Goal: Task Accomplishment & Management: Manage account settings

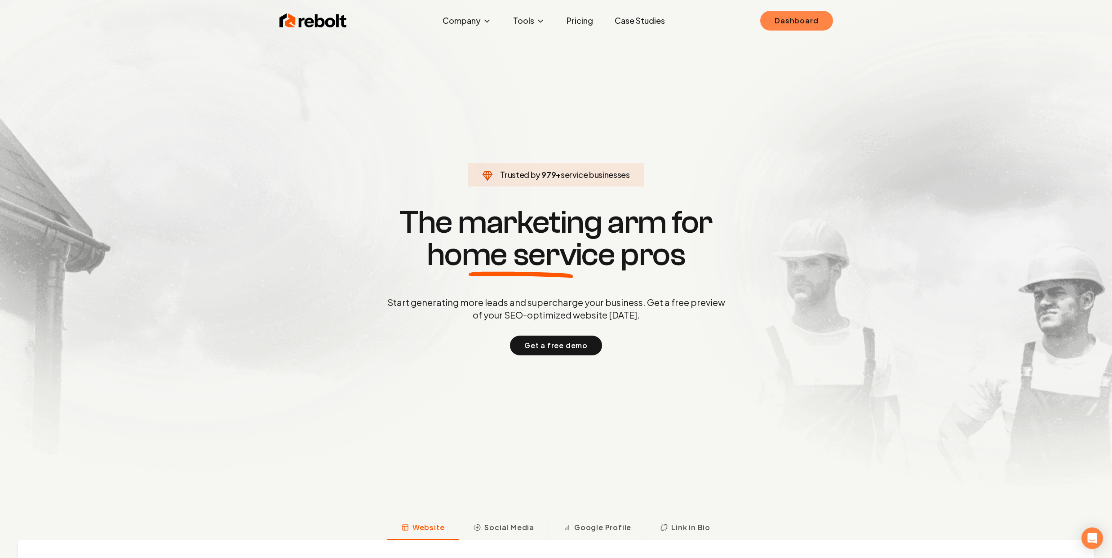
drag, startPoint x: 789, startPoint y: 31, endPoint x: 792, endPoint y: 22, distance: 9.9
click at [790, 29] on div "Rebolt Company About Blog Jobs Tools Google Review QR Code Generator Google Bus…" at bounding box center [556, 20] width 575 height 27
click at [792, 22] on link "Dashboard" at bounding box center [797, 21] width 72 height 20
click at [793, 17] on link "Dashboard" at bounding box center [797, 21] width 72 height 20
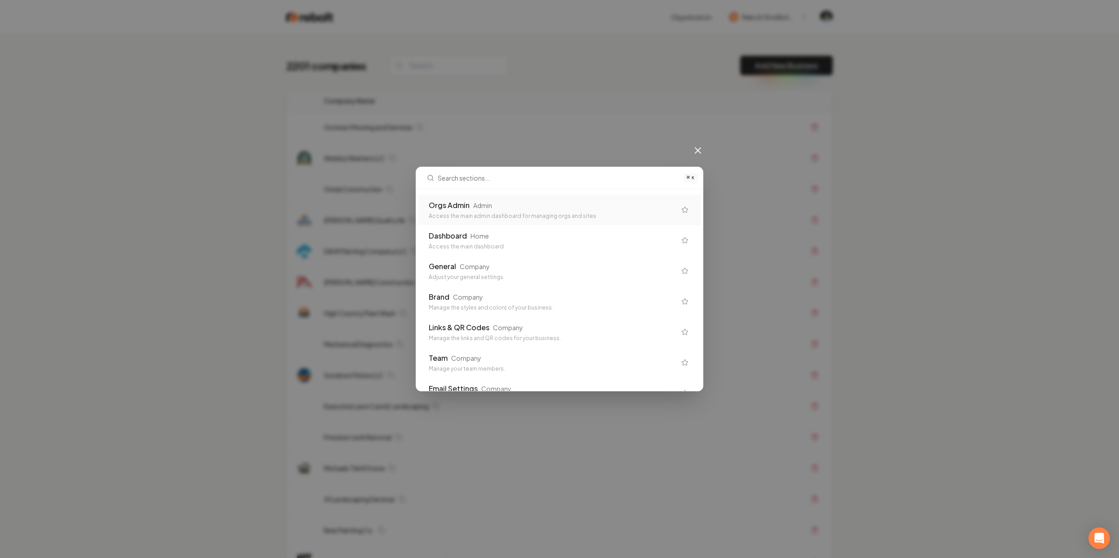
click at [507, 58] on div "⌘ K Orgs Admin Admin Access the main admin dashboard for managing orgs and site…" at bounding box center [559, 279] width 1119 height 558
click at [434, 67] on div "⌘ K Orgs Admin Admin Access the main admin dashboard for managing orgs and site…" at bounding box center [559, 279] width 1119 height 558
click at [697, 156] on icon at bounding box center [698, 150] width 11 height 11
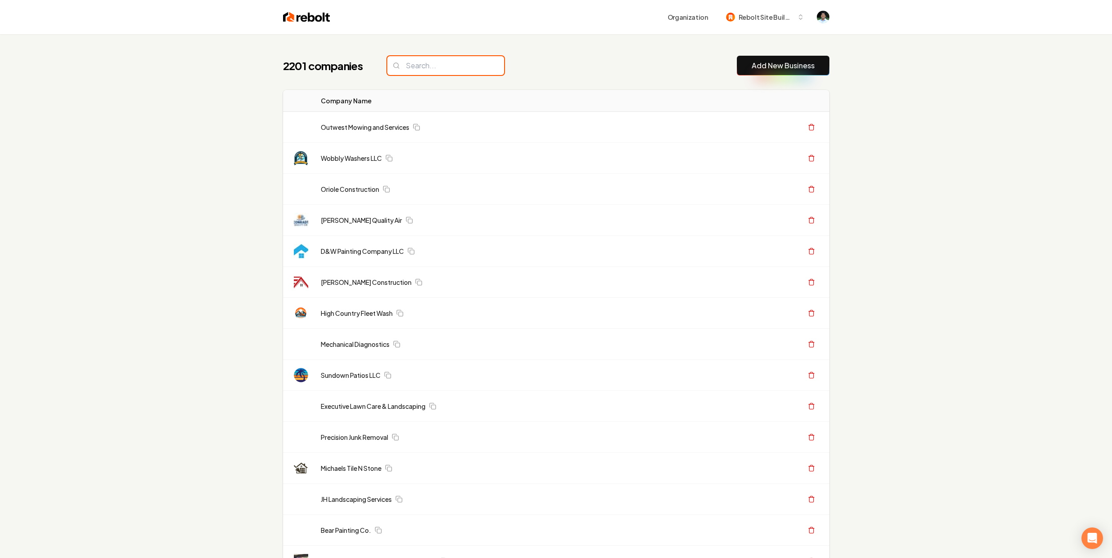
click at [465, 67] on input "search" at bounding box center [445, 65] width 117 height 19
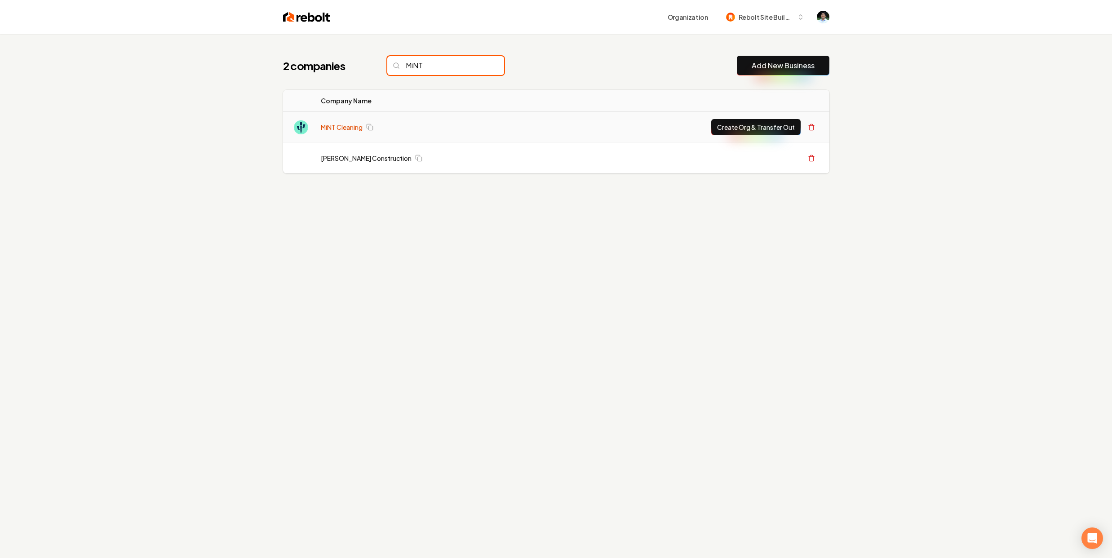
type input "MiNT"
click at [354, 125] on link "MiNT Cleaning" at bounding box center [342, 127] width 42 height 9
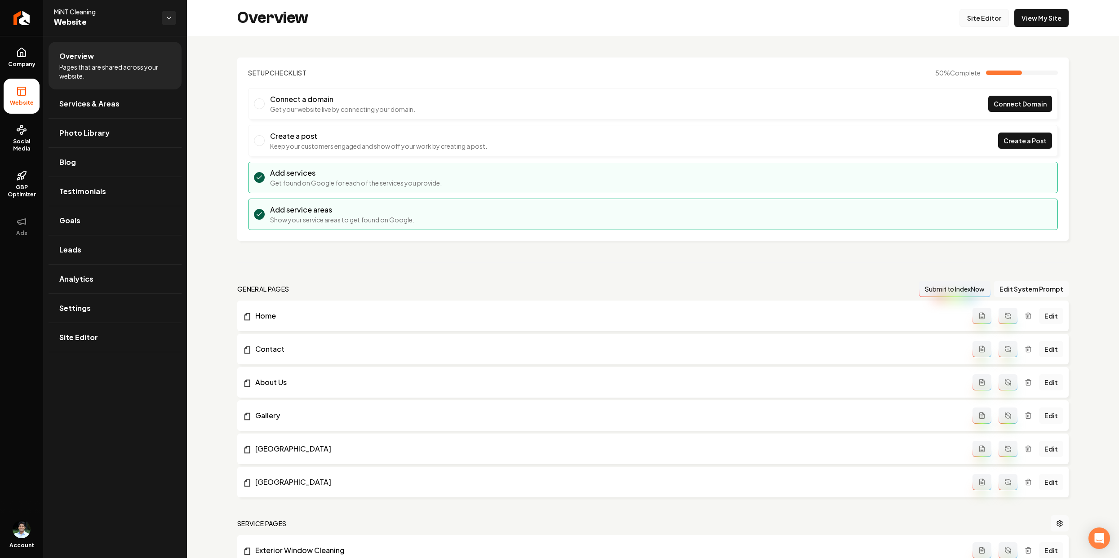
click at [983, 13] on link "Site Editor" at bounding box center [984, 18] width 49 height 18
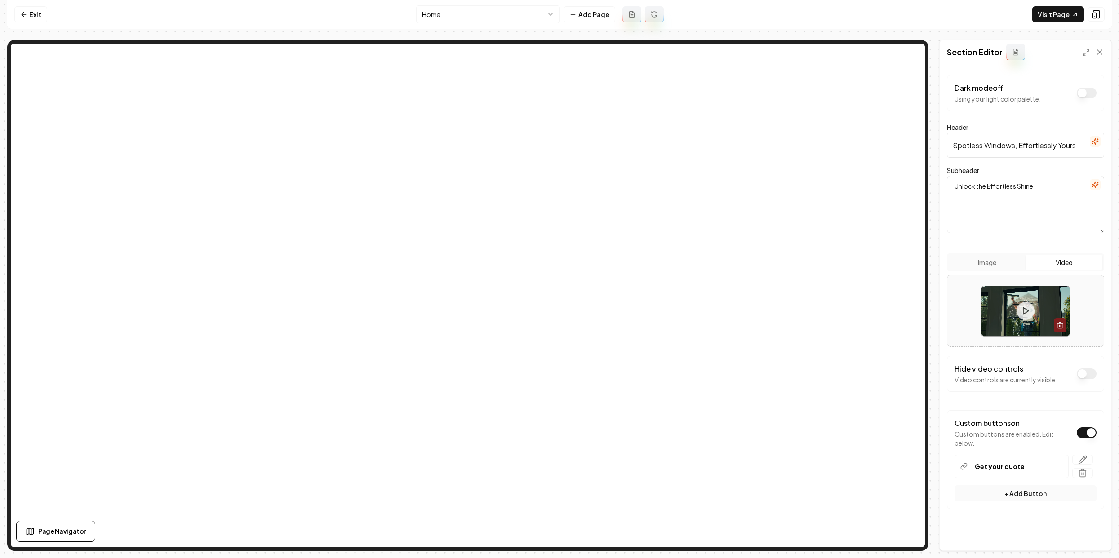
click at [1047, 186] on textarea "Unlock the Effortless Shine" at bounding box center [1025, 205] width 157 height 58
click at [1092, 142] on icon "button" at bounding box center [1095, 141] width 7 height 7
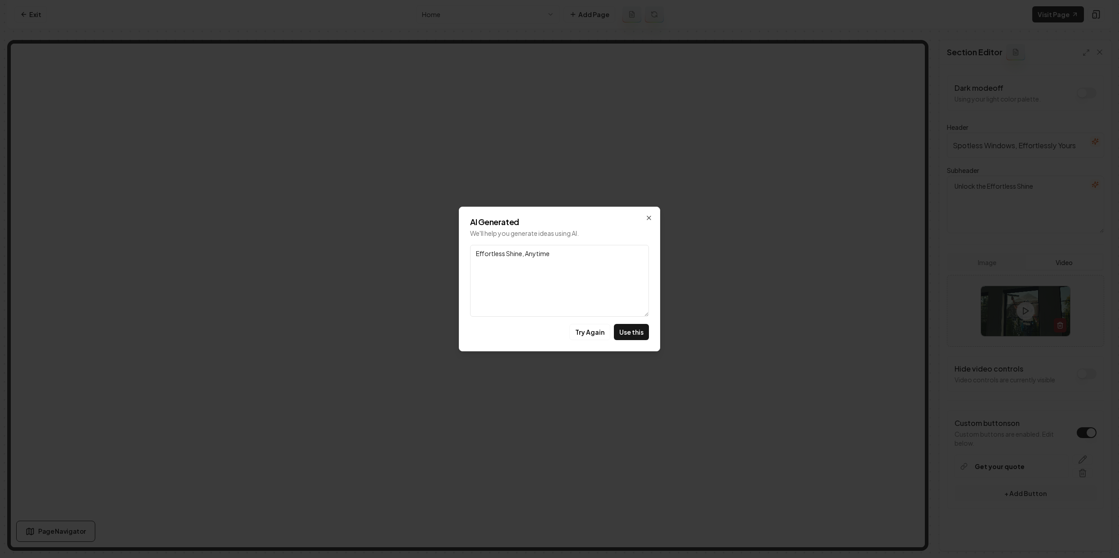
click at [648, 211] on div "AI Generated We'll help you generate ideas using AI. Link Effortless Shine, Any…" at bounding box center [559, 279] width 201 height 145
click at [649, 217] on icon "button" at bounding box center [649, 218] width 4 height 4
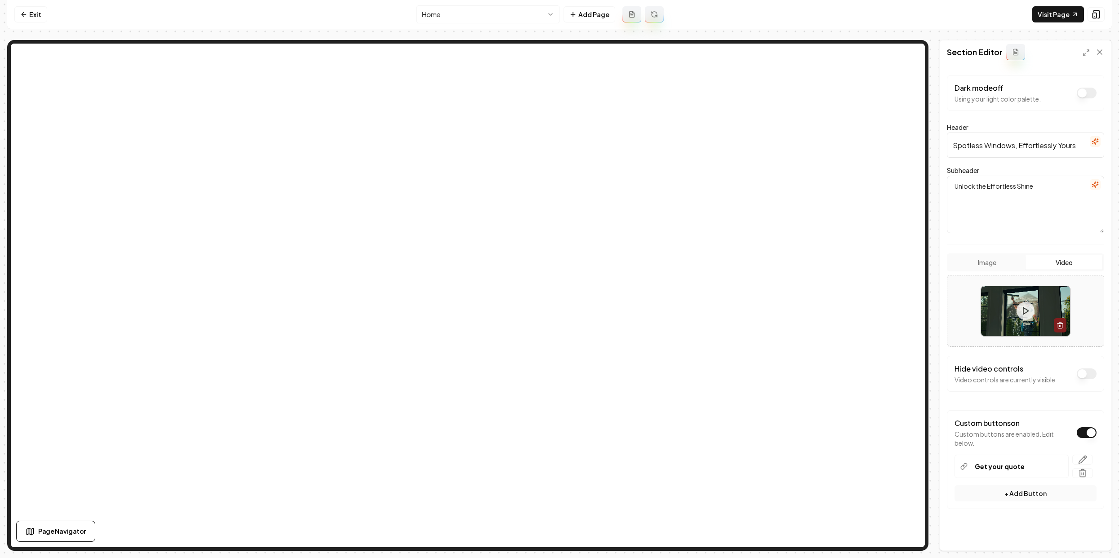
click at [1092, 186] on icon "button" at bounding box center [1095, 185] width 6 height 6
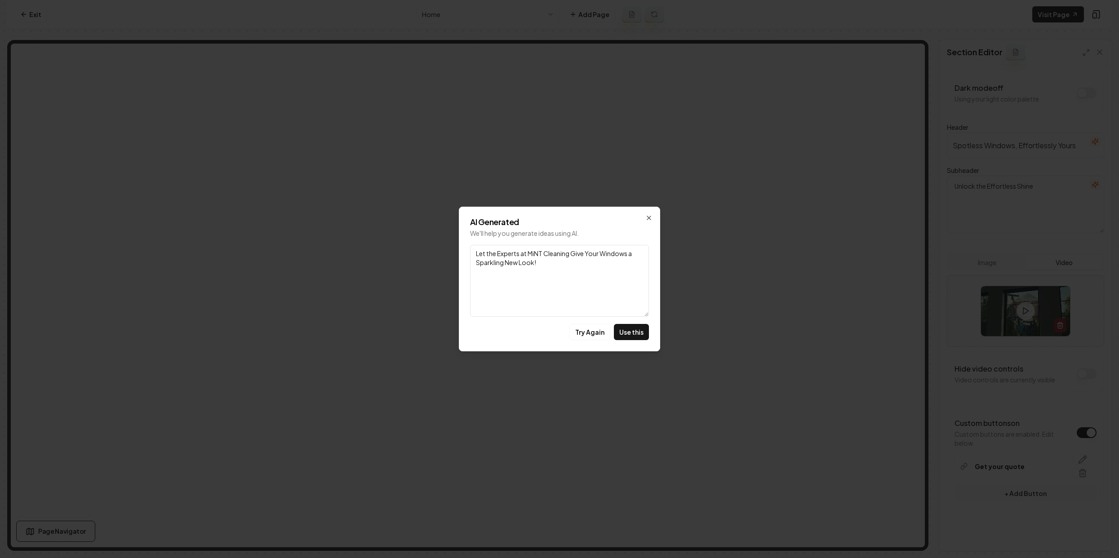
click at [587, 259] on textarea "Let the Experts at MiNT Cleaning Give Your Windows a Sparkling New Look!" at bounding box center [559, 281] width 179 height 72
click at [588, 263] on textarea "Let the Experts at MiNT Cleaning Give Your Windows a Sparkling New Look!" at bounding box center [559, 281] width 179 height 72
click at [636, 335] on button "Use this" at bounding box center [631, 332] width 35 height 16
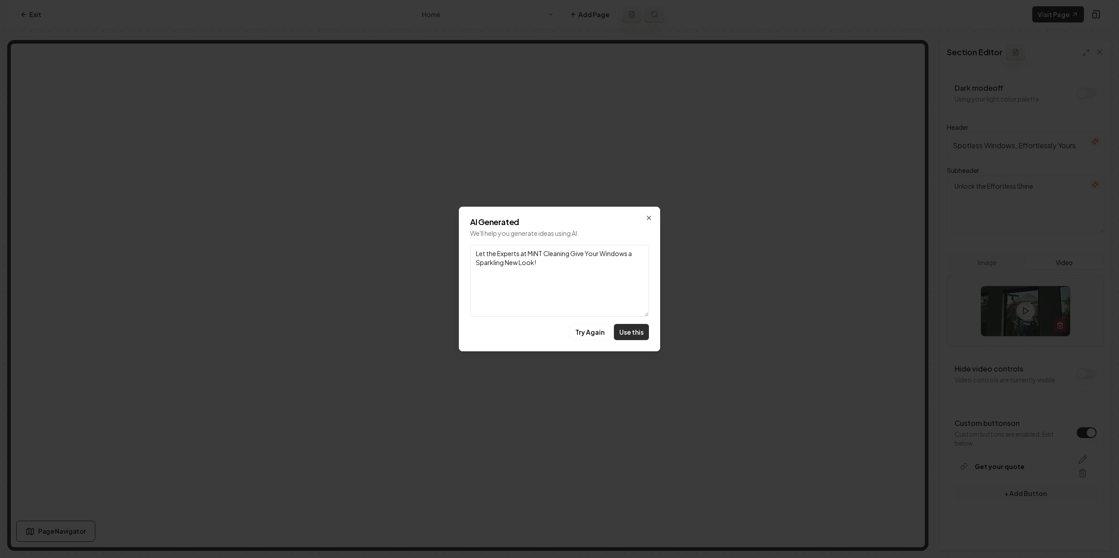
type textarea "Let the Experts at MiNT Cleaning Give Your Windows a Sparkling New Look!"
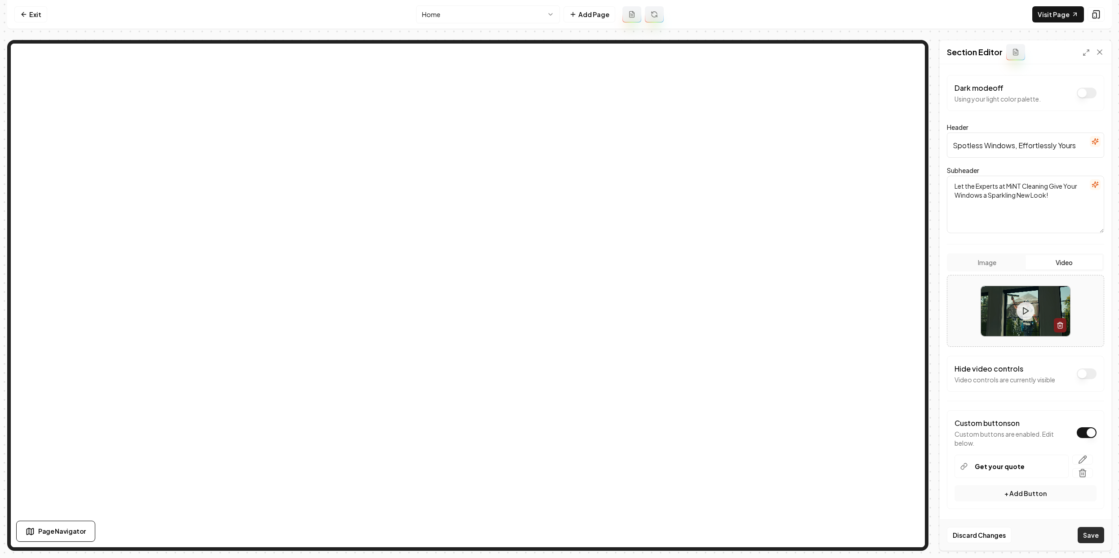
click at [1096, 539] on button "Save" at bounding box center [1091, 535] width 27 height 16
click at [1085, 538] on button "Save" at bounding box center [1091, 535] width 27 height 16
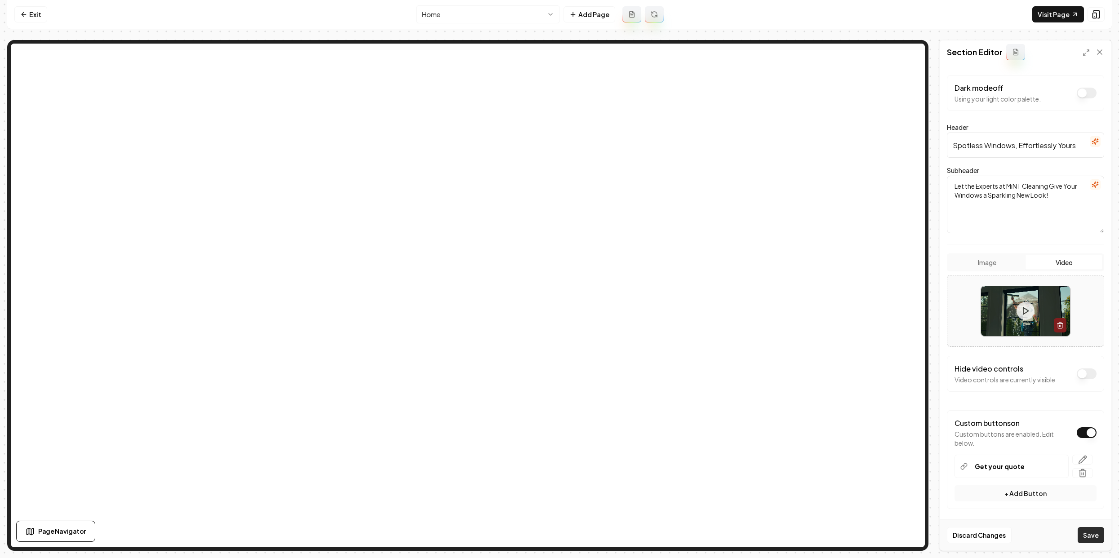
click at [1085, 538] on button "Save" at bounding box center [1091, 535] width 27 height 16
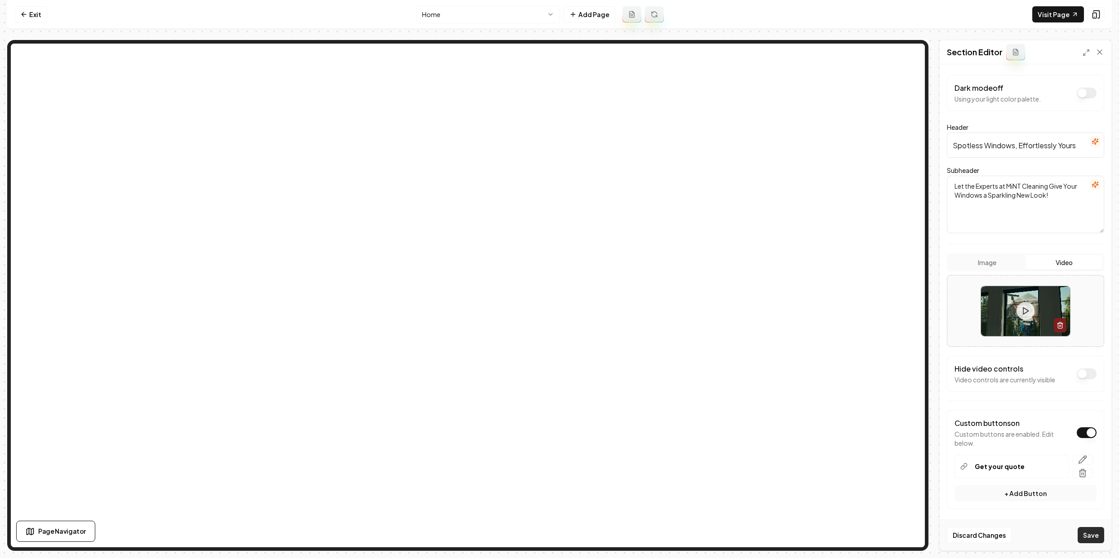
click at [1085, 538] on button "Save" at bounding box center [1091, 535] width 27 height 16
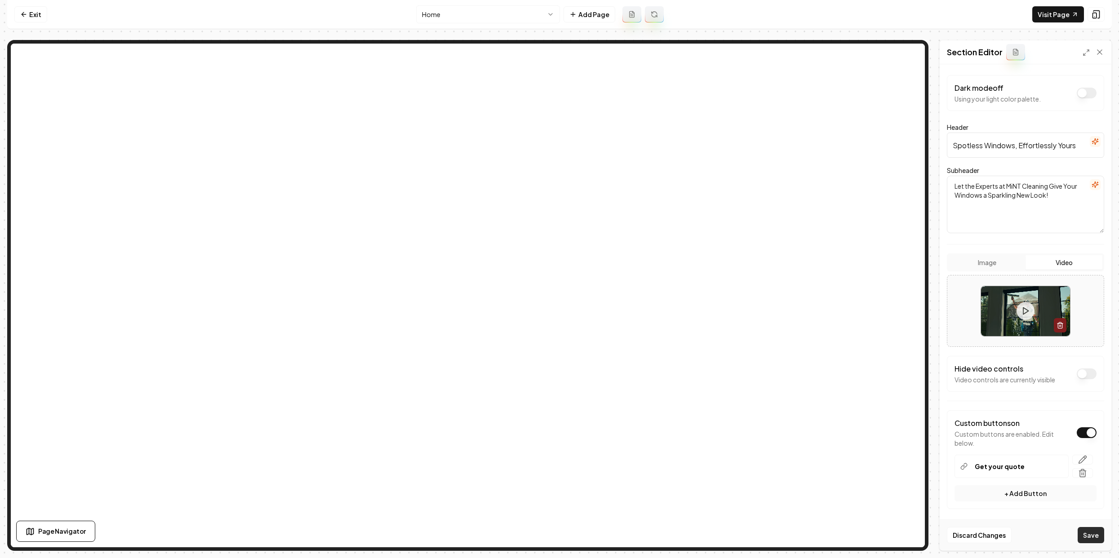
click at [1085, 538] on button "Save" at bounding box center [1091, 535] width 27 height 16
click at [1049, 198] on textarea "Let the Experts at MiNT Cleaning Give Your Windows a Sparkling New Look!" at bounding box center [1025, 205] width 157 height 58
click at [1066, 187] on textarea "Let the Experts at MiNT Cleaning Give Your Windows a Sparkling New Look!" at bounding box center [1025, 205] width 157 height 58
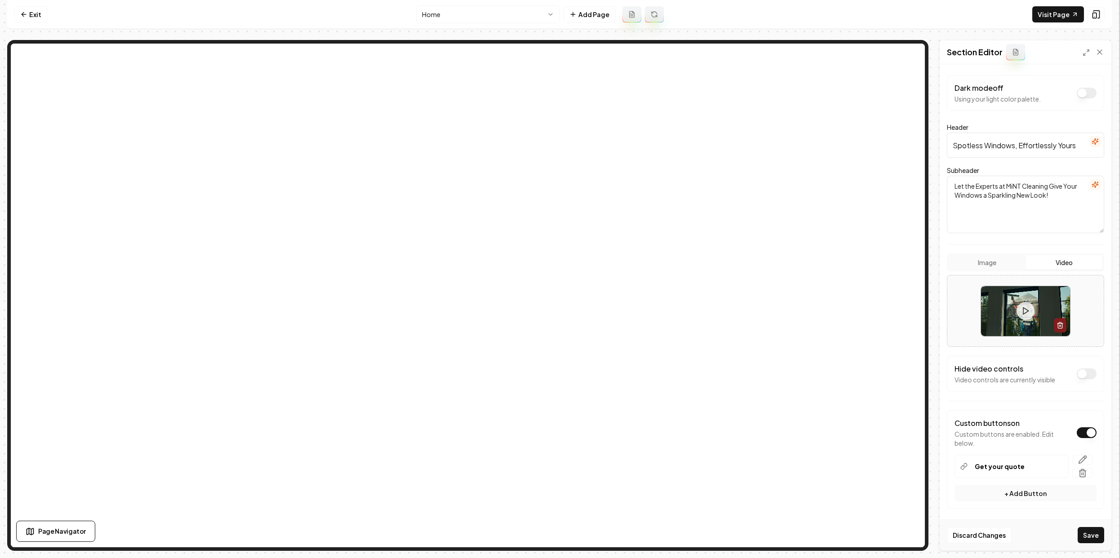
click at [1066, 187] on textarea "Let the Experts at MiNT Cleaning Give Your Windows a Sparkling New Look!" at bounding box center [1025, 205] width 157 height 58
click at [1093, 534] on button "Save" at bounding box center [1091, 535] width 27 height 16
click at [1093, 531] on button "Save" at bounding box center [1091, 535] width 27 height 16
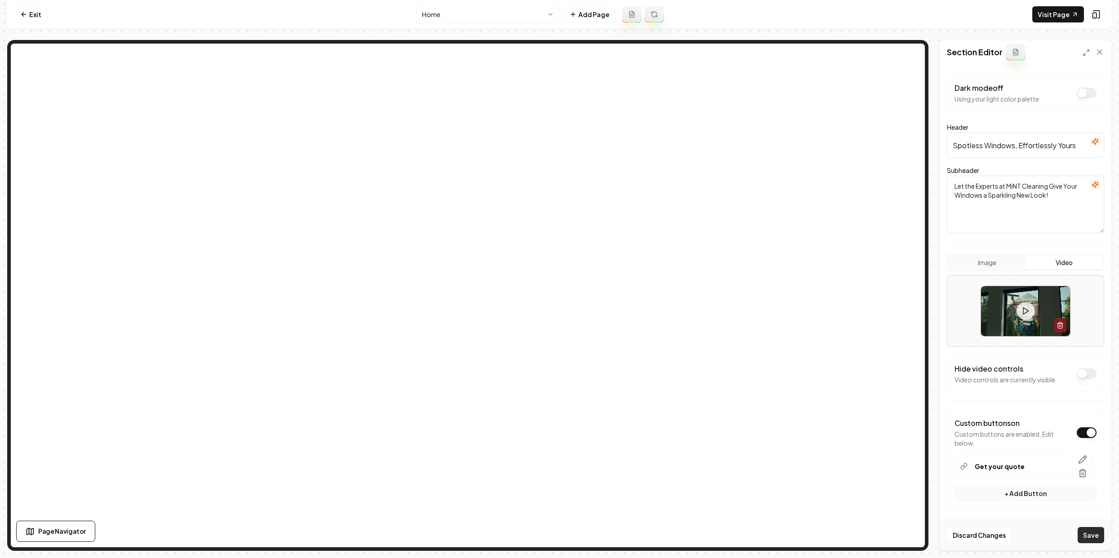
click at [1093, 531] on button "Save" at bounding box center [1091, 535] width 27 height 16
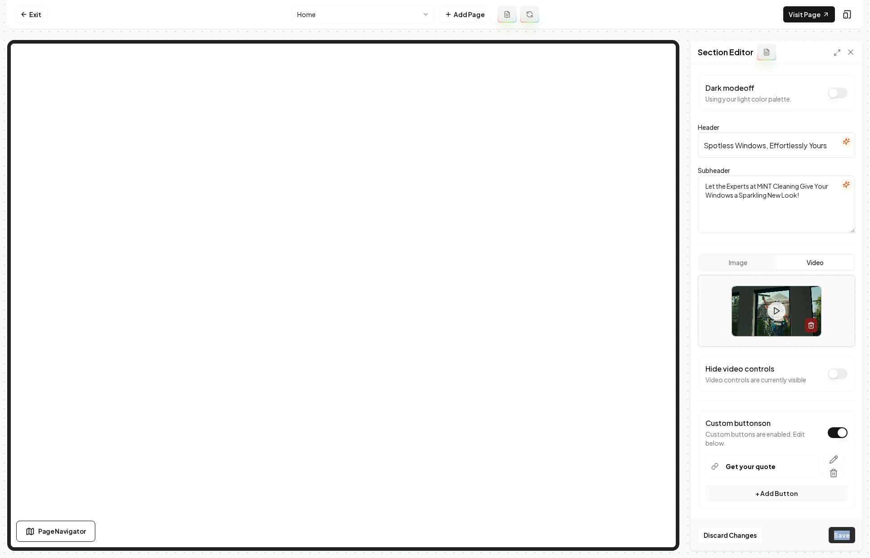
click at [841, 530] on button "Save" at bounding box center [841, 535] width 27 height 16
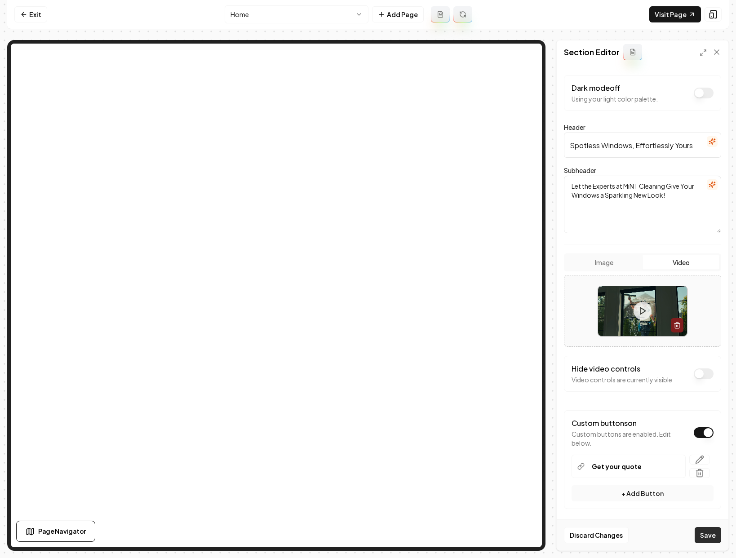
click at [707, 536] on button "Save" at bounding box center [708, 535] width 27 height 16
click at [671, 178] on textarea "Unlock the Effortless Shine" at bounding box center [642, 205] width 157 height 58
click at [709, 181] on icon "button" at bounding box center [712, 184] width 7 height 7
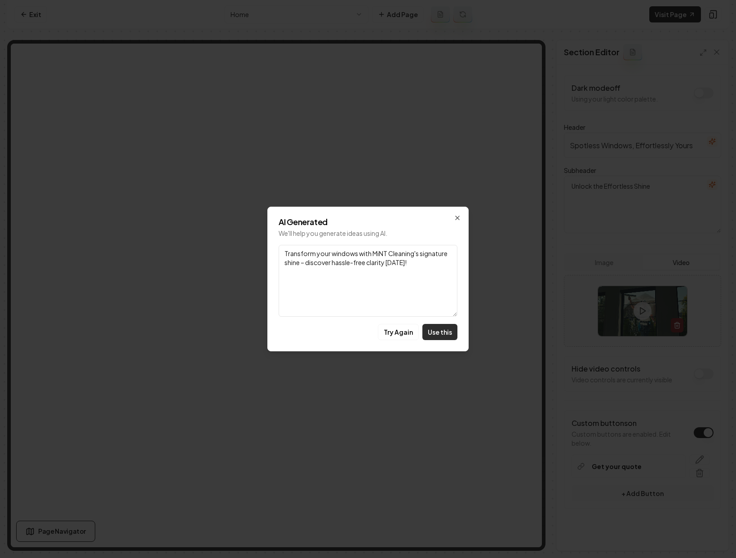
click at [432, 334] on button "Use this" at bounding box center [440, 332] width 35 height 16
type textarea "Transform your windows with MiNT Cleaning's signature shine – discover hassle-f…"
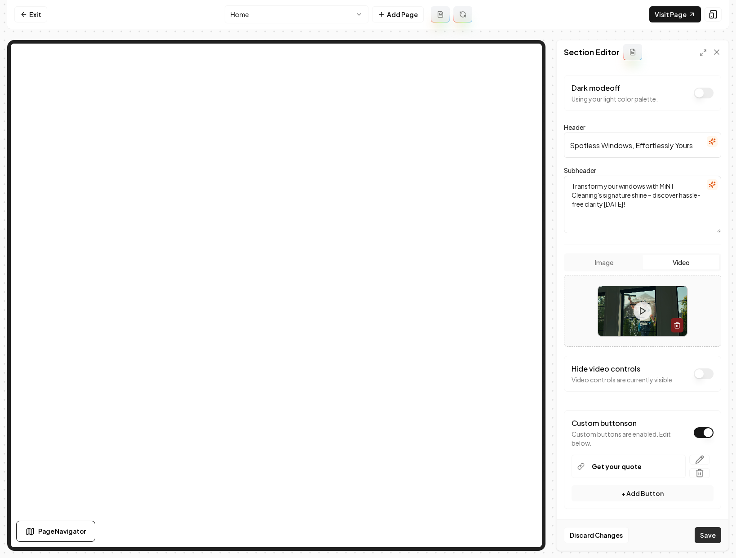
click at [709, 540] on button "Save" at bounding box center [708, 535] width 27 height 16
click at [707, 534] on button "Save" at bounding box center [708, 535] width 27 height 16
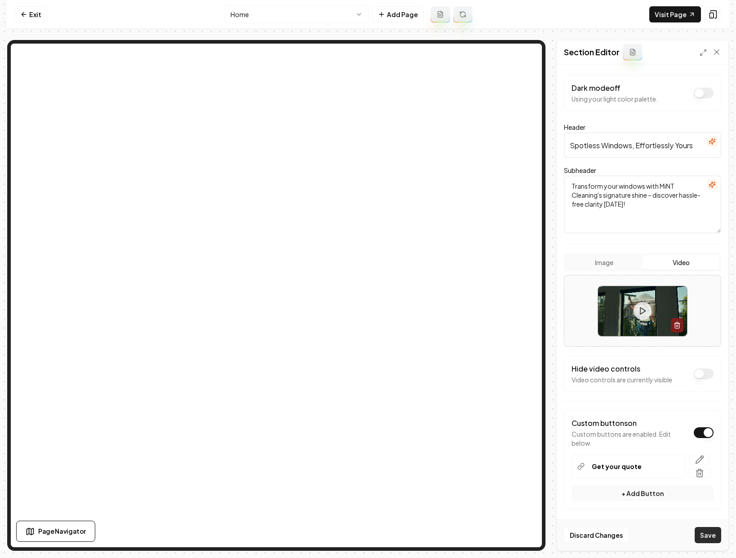
click at [707, 534] on button "Save" at bounding box center [708, 535] width 27 height 16
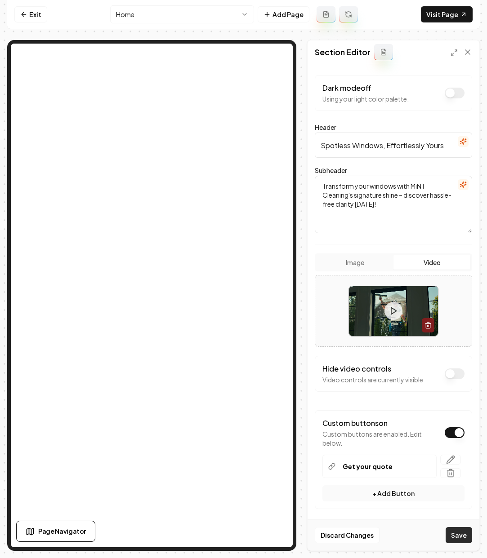
click at [462, 530] on button "Save" at bounding box center [458, 535] width 27 height 16
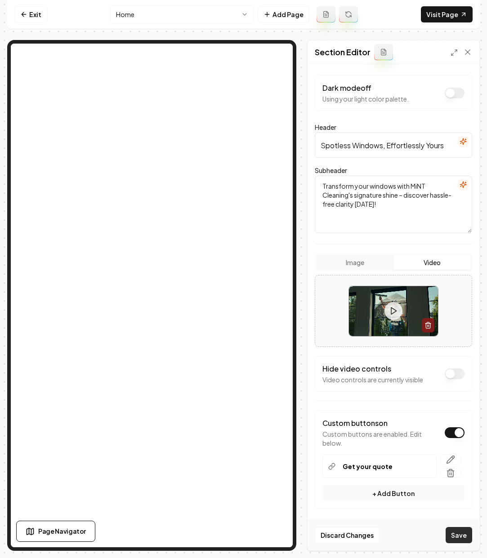
click at [462, 530] on button "Save" at bounding box center [458, 535] width 27 height 16
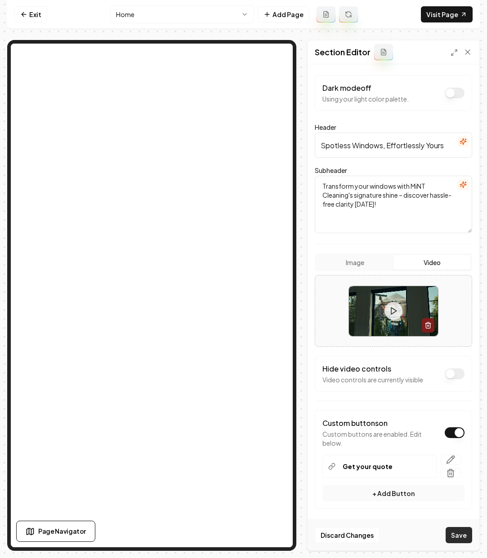
click at [462, 530] on button "Save" at bounding box center [458, 535] width 27 height 16
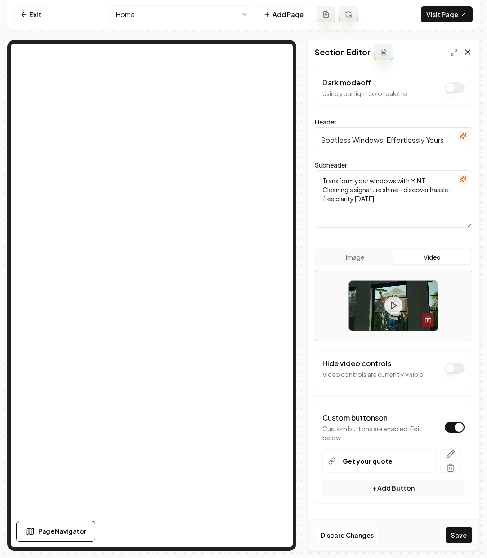
click at [464, 49] on icon at bounding box center [467, 52] width 9 height 9
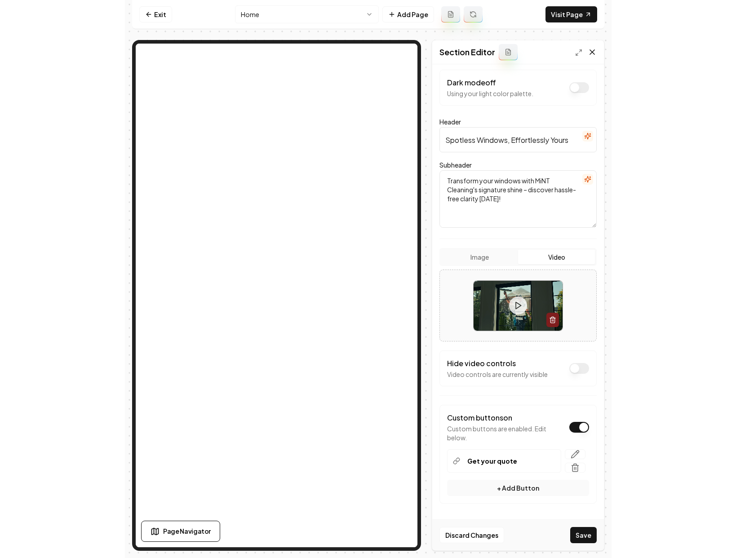
scroll to position [0, 0]
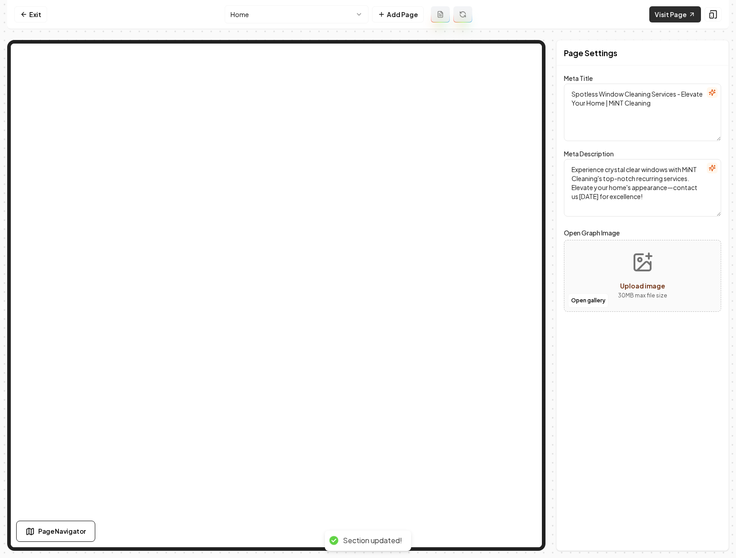
click at [660, 18] on link "Visit Page" at bounding box center [675, 14] width 52 height 16
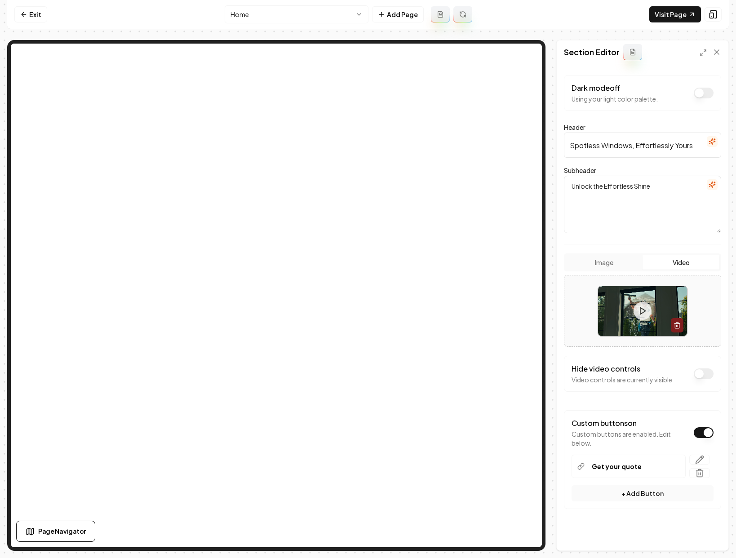
click at [694, 92] on button "Dark mode off" at bounding box center [704, 93] width 20 height 11
click at [715, 539] on button "Save" at bounding box center [708, 535] width 27 height 16
click at [709, 542] on button "Save" at bounding box center [708, 535] width 27 height 16
click at [699, 92] on button "Dark mode on" at bounding box center [704, 93] width 20 height 11
click at [716, 53] on icon at bounding box center [717, 52] width 4 height 4
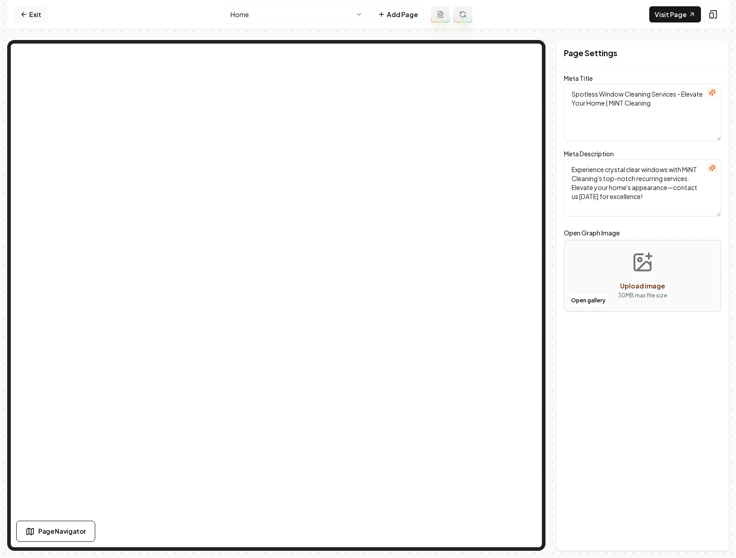
click at [33, 18] on link "Exit" at bounding box center [30, 14] width 33 height 16
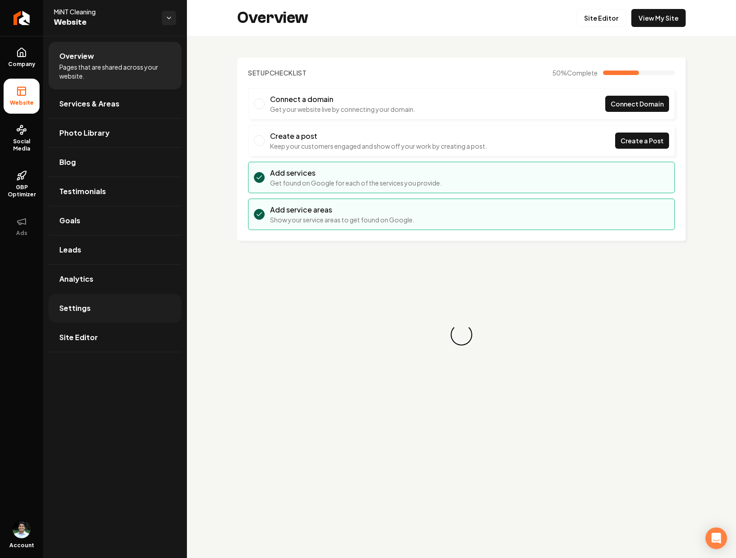
click at [86, 315] on link "Settings" at bounding box center [115, 308] width 133 height 29
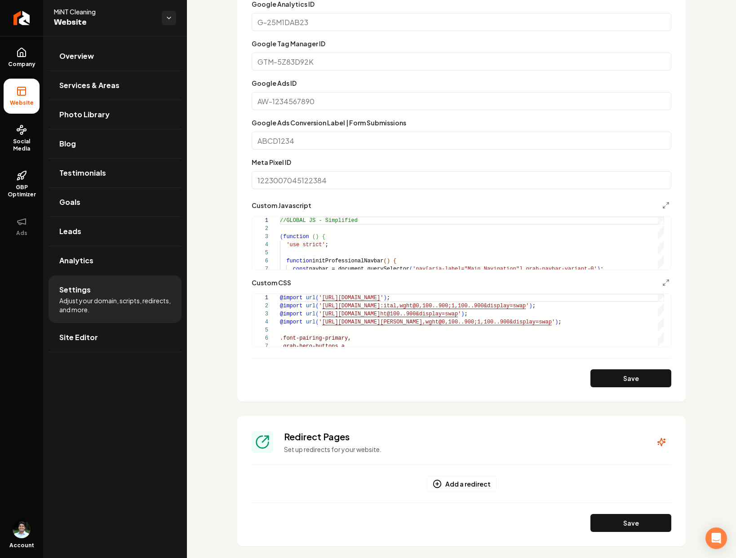
scroll to position [428, 0]
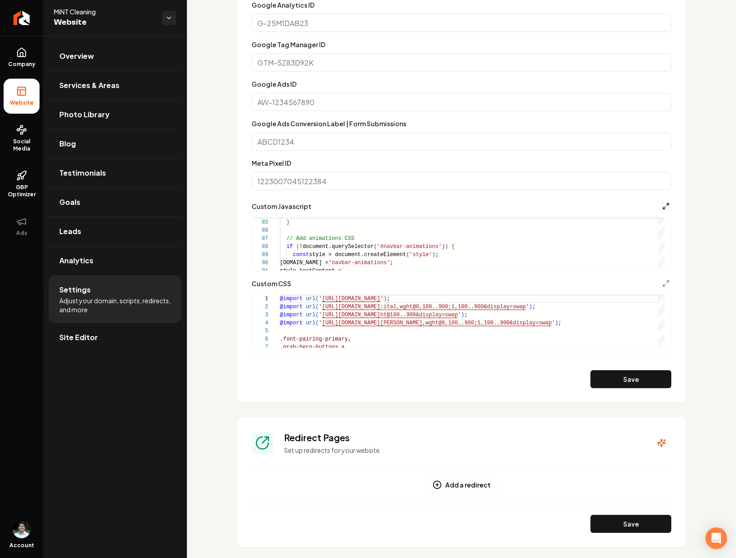
click at [663, 205] on icon "Main content area" at bounding box center [666, 206] width 7 height 7
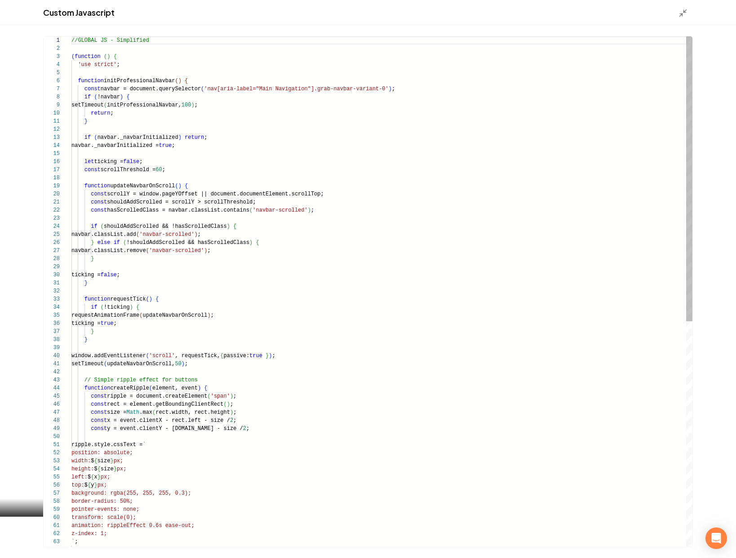
scroll to position [81, 0]
click at [143, 51] on div "//GLOBAL JS - Simplified ( function ( ) { 'use strict' ; function initProfessio…" at bounding box center [381, 493] width 621 height 914
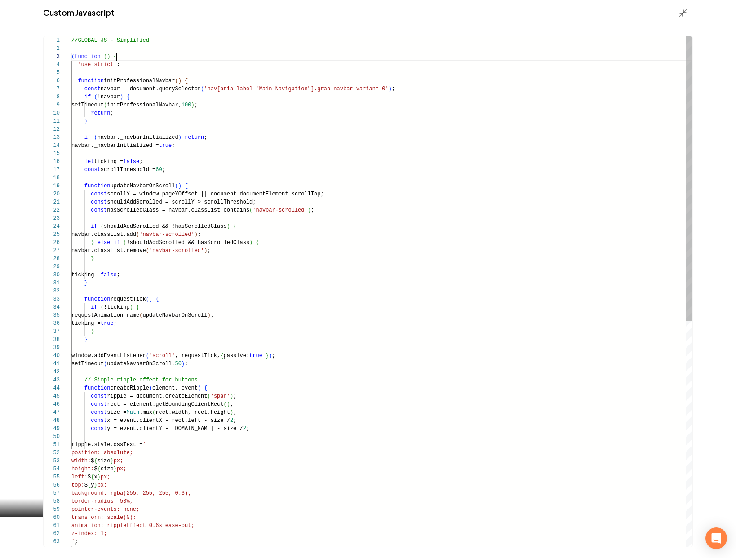
scroll to position [16, 45]
click at [139, 55] on div "//GLOBAL JS - Simplified ( function ( ) { 'use strict' ; function initProfessio…" at bounding box center [381, 493] width 621 height 914
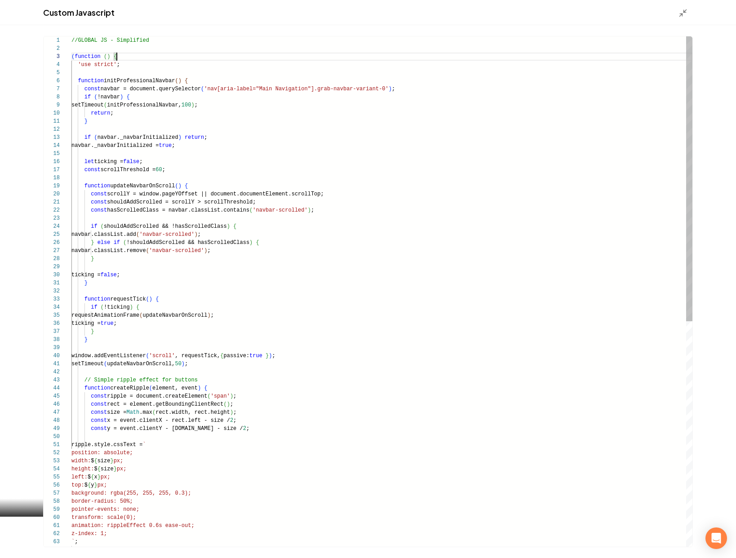
click at [133, 58] on div "//GLOBAL JS - Simplified ( function ( ) { 'use strict' ; function initProfessio…" at bounding box center [381, 493] width 621 height 914
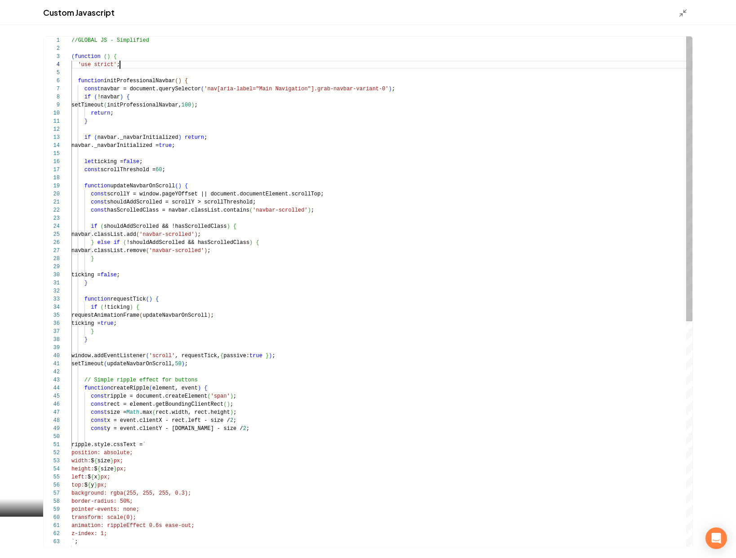
click at [130, 61] on div "//GLOBAL JS - Simplified ( function ( ) { 'use strict' ; function initProfessio…" at bounding box center [381, 493] width 621 height 914
click at [152, 62] on div "//GLOBAL JS - Simplified ( function ( ) { 'use strict' ; function initProfessio…" at bounding box center [381, 493] width 621 height 914
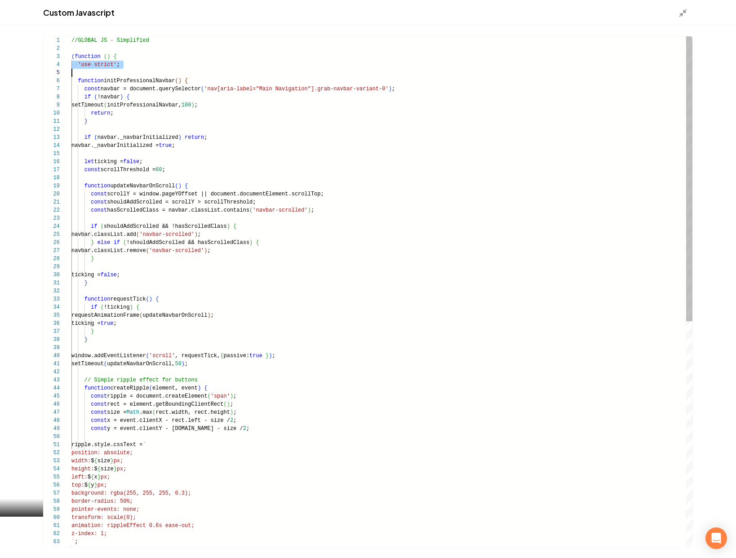
scroll to position [24, 49]
click at [84, 76] on div "//GLOBAL JS - Simplified ( function ( ) { 'use strict' ; function initProfessio…" at bounding box center [381, 493] width 621 height 914
click at [120, 80] on div "if ( navbar._navbarInitialized ) return ; navbar._navbarInitialized = true ; le…" at bounding box center [381, 493] width 621 height 914
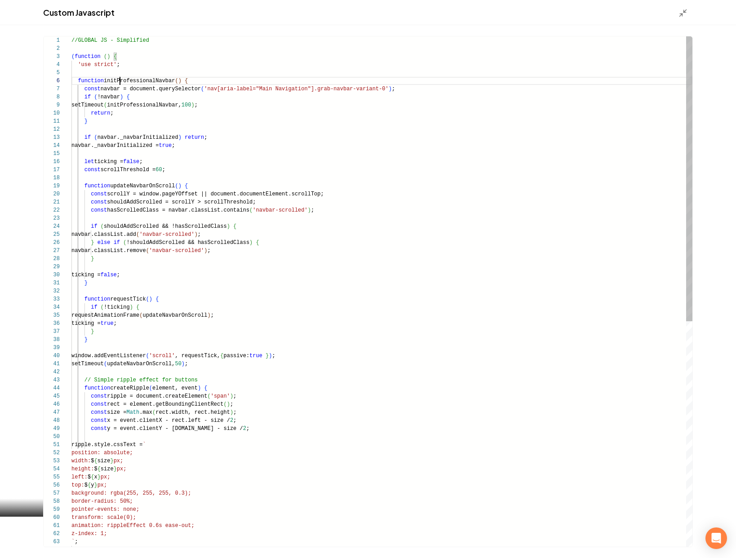
click at [120, 80] on div "if ( navbar._navbarInitialized ) return ; navbar._navbarInitialized = true ; le…" at bounding box center [381, 493] width 621 height 914
click at [310, 79] on div "if ( navbar._navbarInitialized ) return ; navbar._navbarInitialized = true ; le…" at bounding box center [381, 493] width 621 height 914
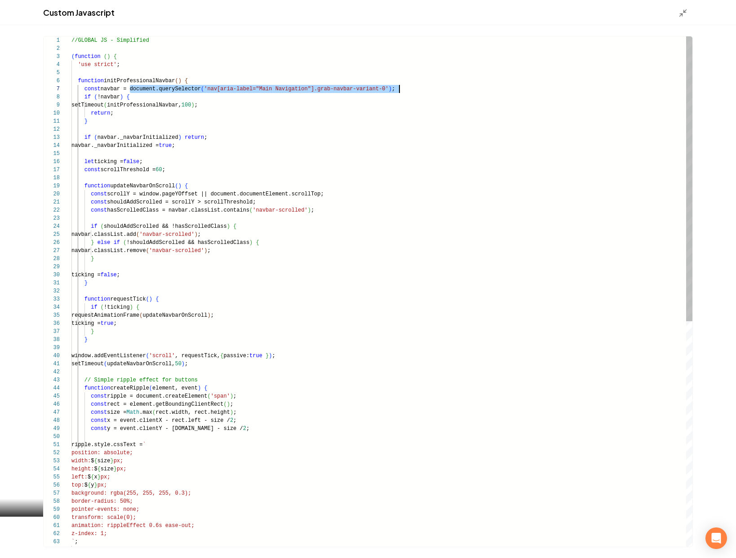
drag, startPoint x: 131, startPoint y: 90, endPoint x: 507, endPoint y: 92, distance: 376.2
click at [507, 92] on div "if ( navbar._navbarInitialized ) return ; navbar._navbarInitialized = true ; le…" at bounding box center [381, 493] width 621 height 914
click at [529, 90] on div "if ( navbar._navbarInitialized ) return ; navbar._navbarInitialized = true ; le…" at bounding box center [381, 493] width 621 height 914
drag, startPoint x: 86, startPoint y: 98, endPoint x: 154, endPoint y: 99, distance: 67.9
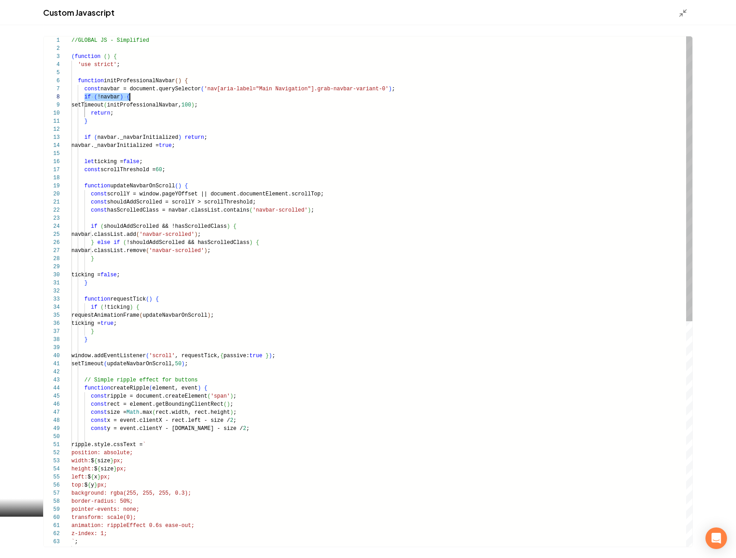
click at [154, 99] on div "if ( navbar._navbarInitialized ) return ; navbar._navbarInitialized = true ; le…" at bounding box center [381, 493] width 621 height 914
click at [167, 98] on div "if ( navbar._navbarInitialized ) return ; navbar._navbarInitialized = true ; le…" at bounding box center [381, 493] width 621 height 914
click at [139, 104] on div "if ( navbar._navbarInitialized ) return ; navbar._navbarInitialized = true ; le…" at bounding box center [381, 493] width 621 height 914
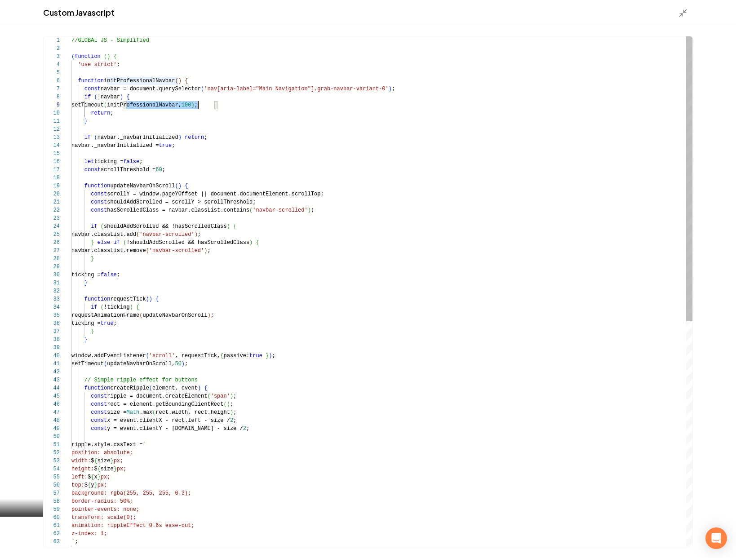
click at [139, 104] on div "if ( navbar._navbarInitialized ) return ; navbar._navbarInitialized = true ; le…" at bounding box center [381, 493] width 621 height 914
click at [146, 116] on div "if ( navbar._navbarInitialized ) return ; navbar._navbarInitialized = true ; le…" at bounding box center [381, 493] width 621 height 914
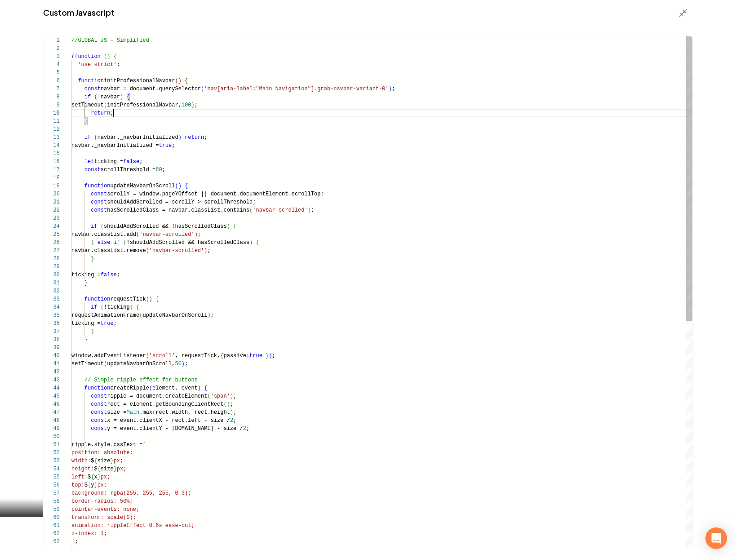
click at [146, 116] on div "if ( navbar._navbarInitialized ) return ; navbar._navbarInitialized = true ; le…" at bounding box center [381, 493] width 621 height 914
type textarea "**********"
click at [107, 126] on div "if ( navbar._navbarInitialized ) return ; navbar._navbarInitialized = true ; le…" at bounding box center [381, 493] width 621 height 914
click at [104, 138] on div "if ( navbar._navbarInitialized ) return ; navbar._navbarInitialized = true ; le…" at bounding box center [381, 493] width 621 height 914
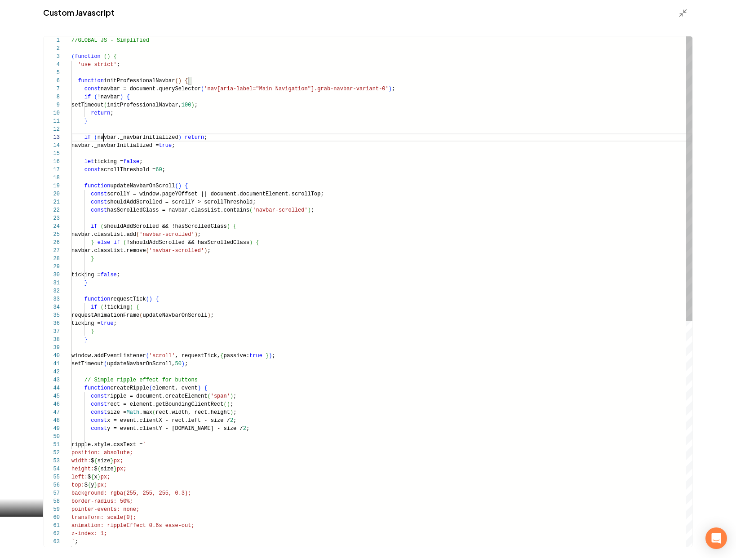
scroll to position [16, 32]
click at [104, 138] on div "if ( navbar._navbarInitialized ) return ; navbar._navbarInitialized = true ; le…" at bounding box center [381, 493] width 621 height 914
click at [183, 135] on div "if ( navbar._navbarInitialized ) return ; navbar._navbarInitialized = true ; le…" at bounding box center [381, 493] width 621 height 914
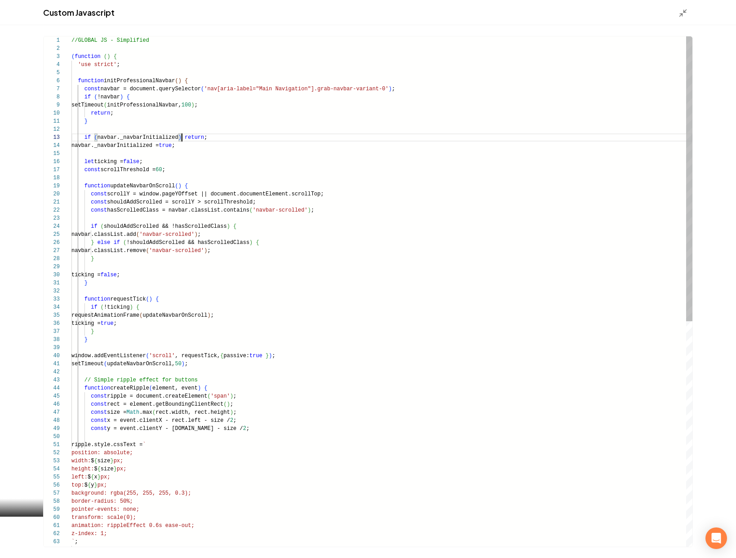
click at [115, 136] on div "if ( navbar._navbarInitialized ) return ; navbar._navbarInitialized = true ; le…" at bounding box center [381, 493] width 621 height 914
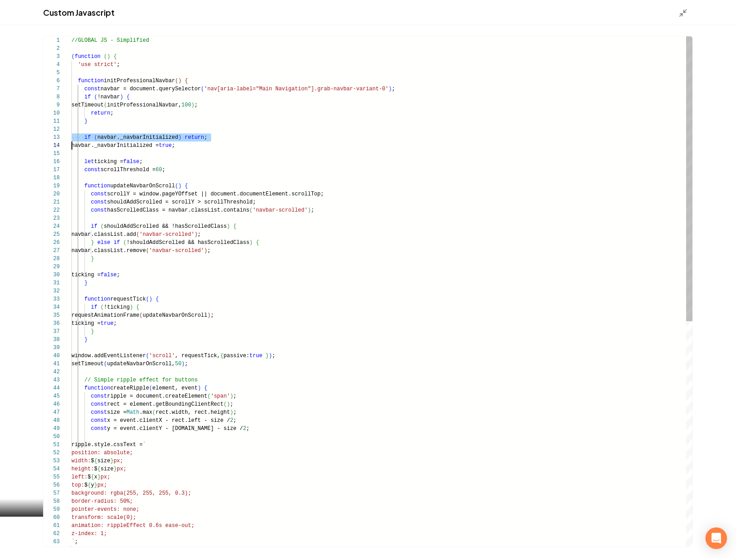
click at [160, 137] on div "if ( navbar._navbarInitialized ) return ; navbar._navbarInitialized = true ; le…" at bounding box center [381, 493] width 621 height 914
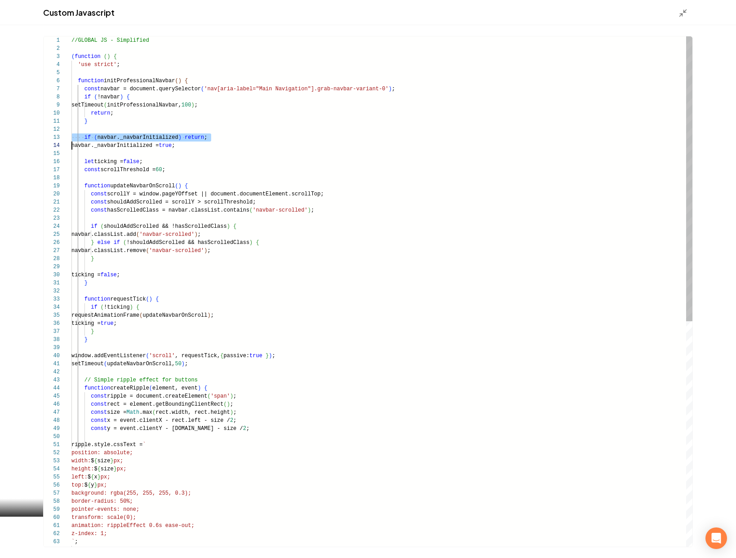
click at [218, 137] on div "if ( navbar._navbarInitialized ) return ; navbar._navbarInitialized = true ; le…" at bounding box center [381, 493] width 621 height 914
click at [155, 145] on div "if ( navbar._navbarInitialized ) return ; navbar._navbarInitialized = true ; le…" at bounding box center [381, 493] width 621 height 914
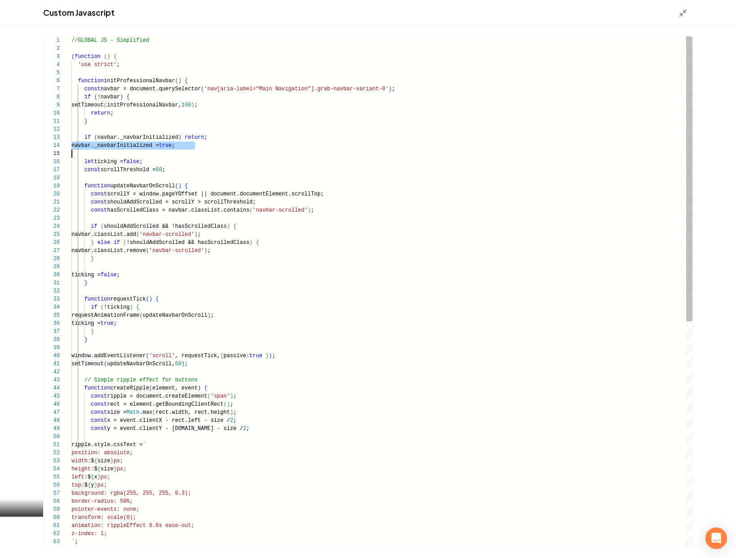
scroll to position [24, 0]
click at [230, 146] on div "if ( navbar._navbarInitialized ) return ; navbar._navbarInitialized = true ; le…" at bounding box center [381, 493] width 621 height 914
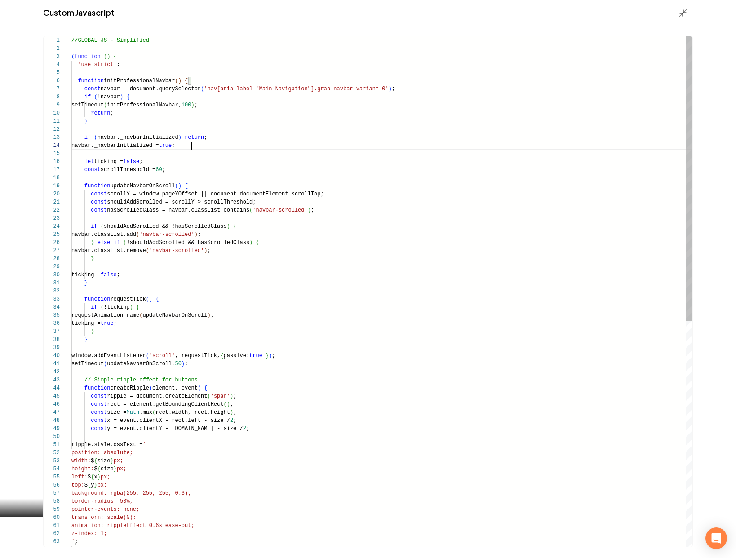
click at [230, 146] on div "if ( navbar._navbarInitialized ) return ; navbar._navbarInitialized = true ; le…" at bounding box center [381, 493] width 621 height 914
click at [249, 146] on div "if ( navbar._navbarInitialized ) return ; navbar._navbarInitialized = true ; le…" at bounding box center [381, 493] width 621 height 914
click at [261, 144] on div "if ( navbar._navbarInitialized ) return ; navbar._navbarInitialized = true ; le…" at bounding box center [381, 493] width 621 height 914
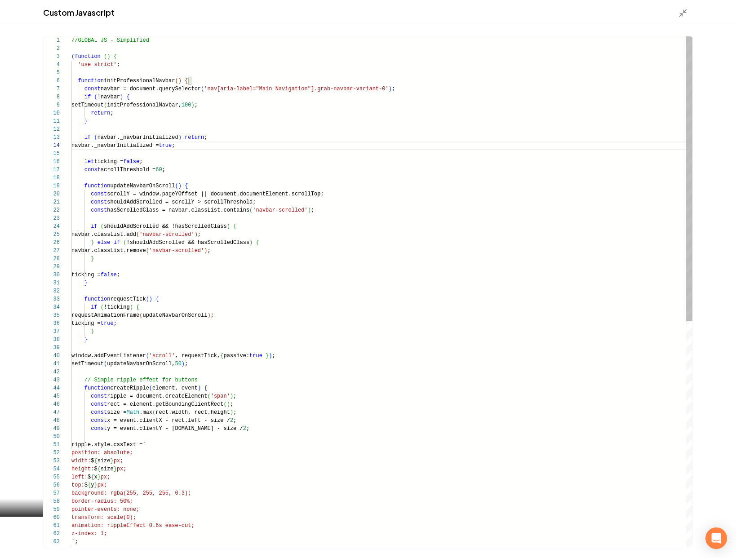
click at [154, 159] on div "if ( navbar._navbarInitialized ) return ; navbar._navbarInitialized = true ; le…" at bounding box center [381, 493] width 621 height 914
click at [156, 159] on div "if ( navbar._navbarInitialized ) return ; navbar._navbarInitialized = true ; le…" at bounding box center [381, 493] width 621 height 914
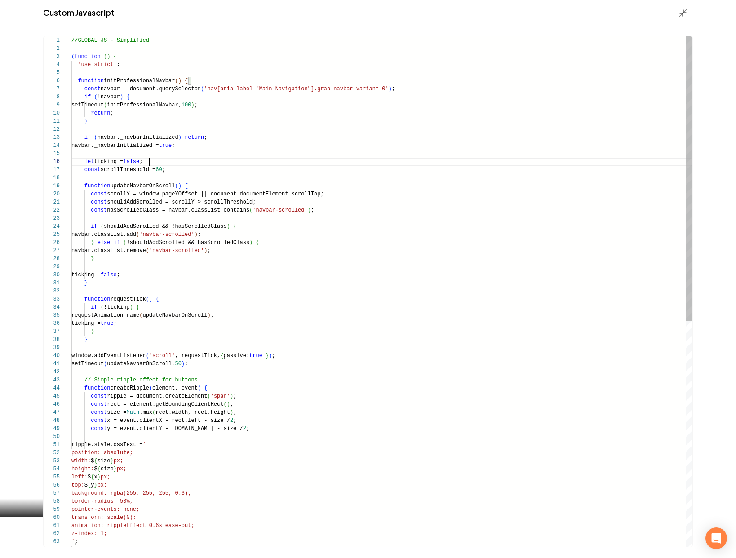
click at [156, 159] on div "if ( navbar._navbarInitialized ) return ; navbar._navbarInitialized = true ; le…" at bounding box center [381, 493] width 621 height 914
click at [193, 163] on div "if ( navbar._navbarInitialized ) return ; navbar._navbarInitialized = true ; le…" at bounding box center [381, 493] width 621 height 914
click at [157, 169] on div "if ( navbar._navbarInitialized ) return ; navbar._navbarInitialized = true ; le…" at bounding box center [381, 493] width 621 height 914
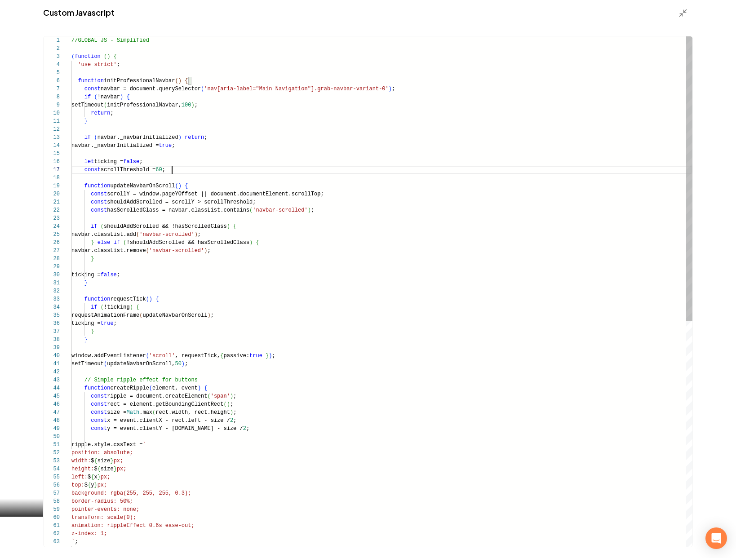
click at [203, 169] on div "if ( navbar._navbarInitialized ) return ; navbar._navbarInitialized = true ; le…" at bounding box center [381, 493] width 621 height 914
click at [226, 168] on div "if ( navbar._navbarInitialized ) return ; navbar._navbarInitialized = true ; le…" at bounding box center [381, 493] width 621 height 914
click at [686, 15] on icon "Main content area" at bounding box center [683, 13] width 9 height 9
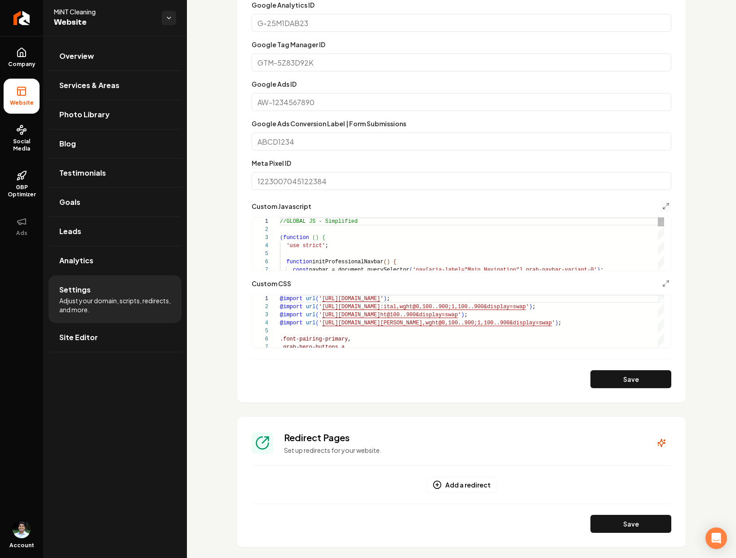
scroll to position [81, 0]
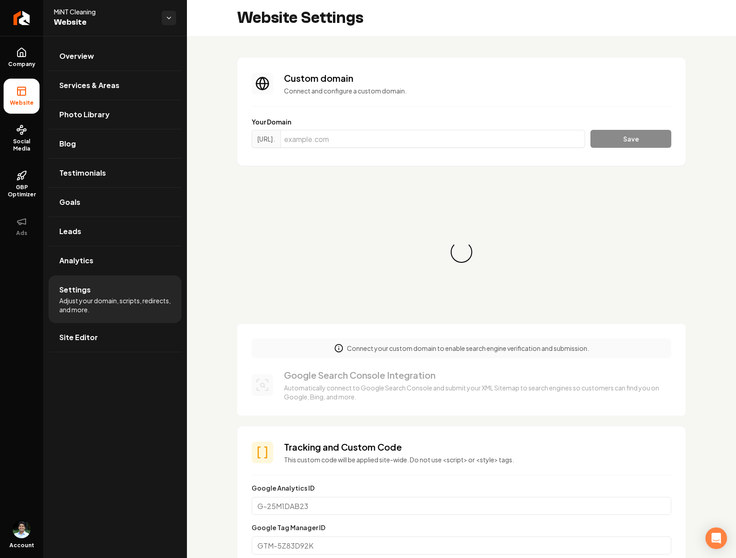
scroll to position [73, 0]
